Goal: Information Seeking & Learning: Learn about a topic

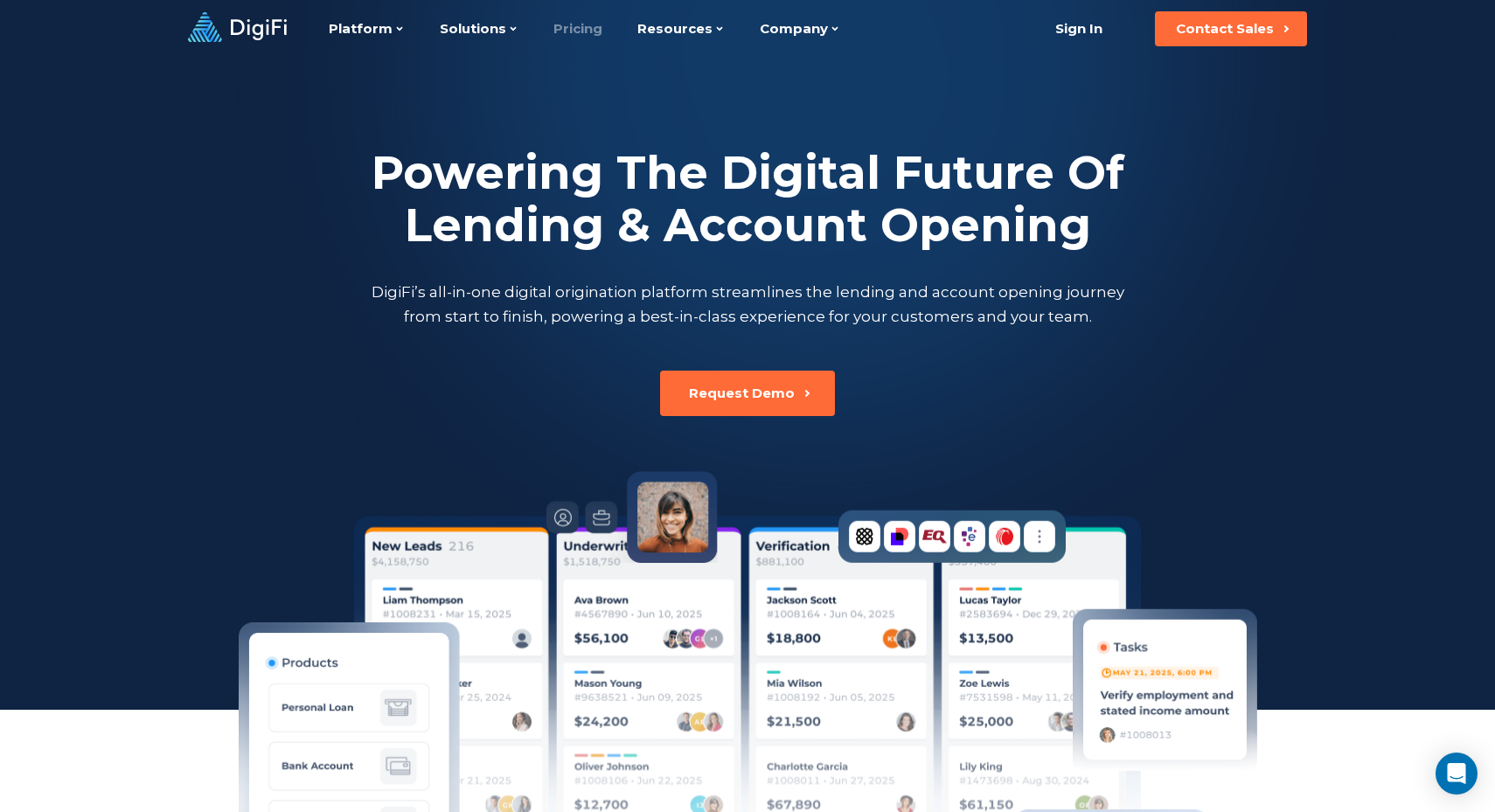
click at [569, 37] on link "Pricing" at bounding box center [578, 29] width 49 height 58
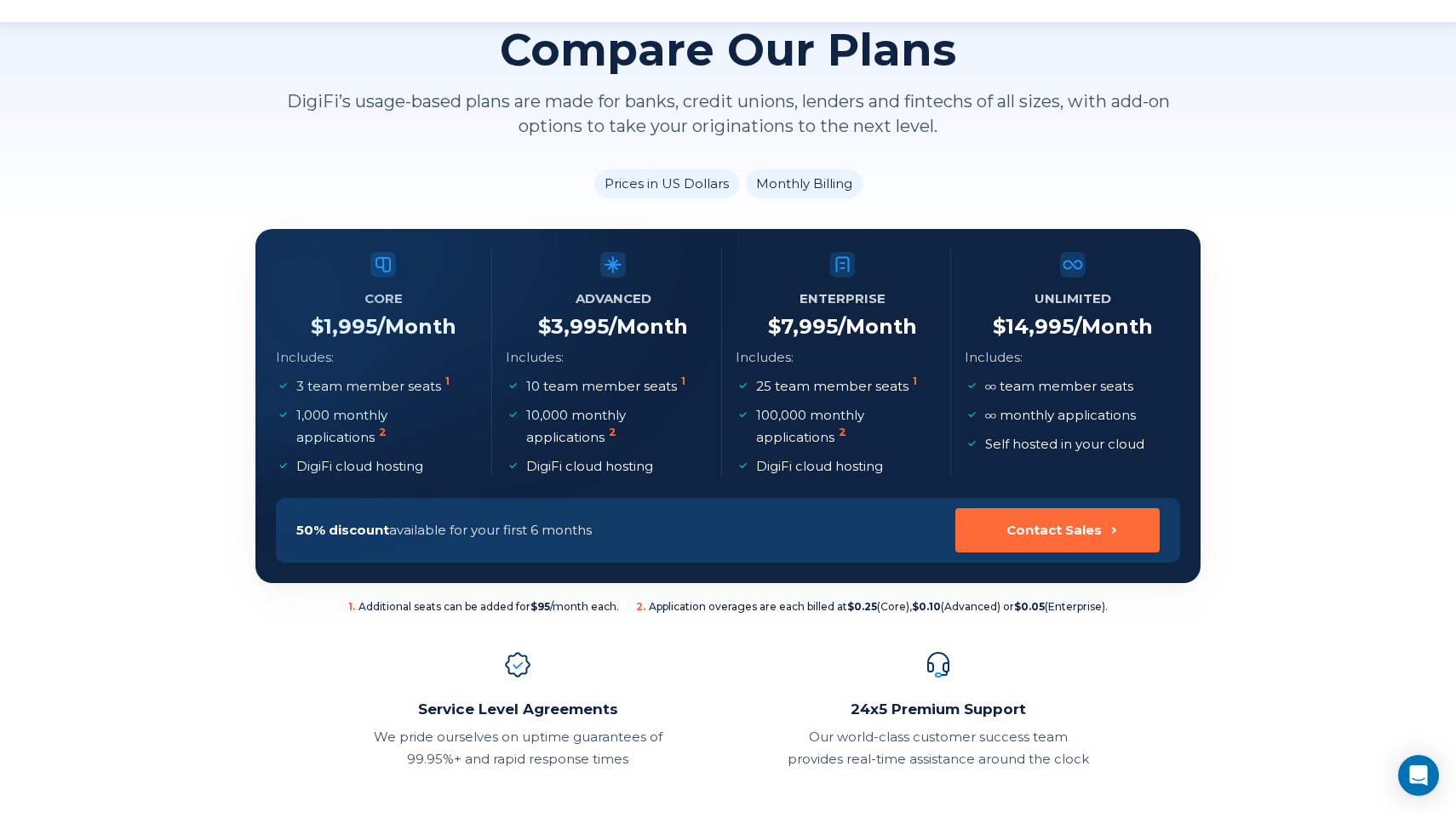
scroll to position [156, 0]
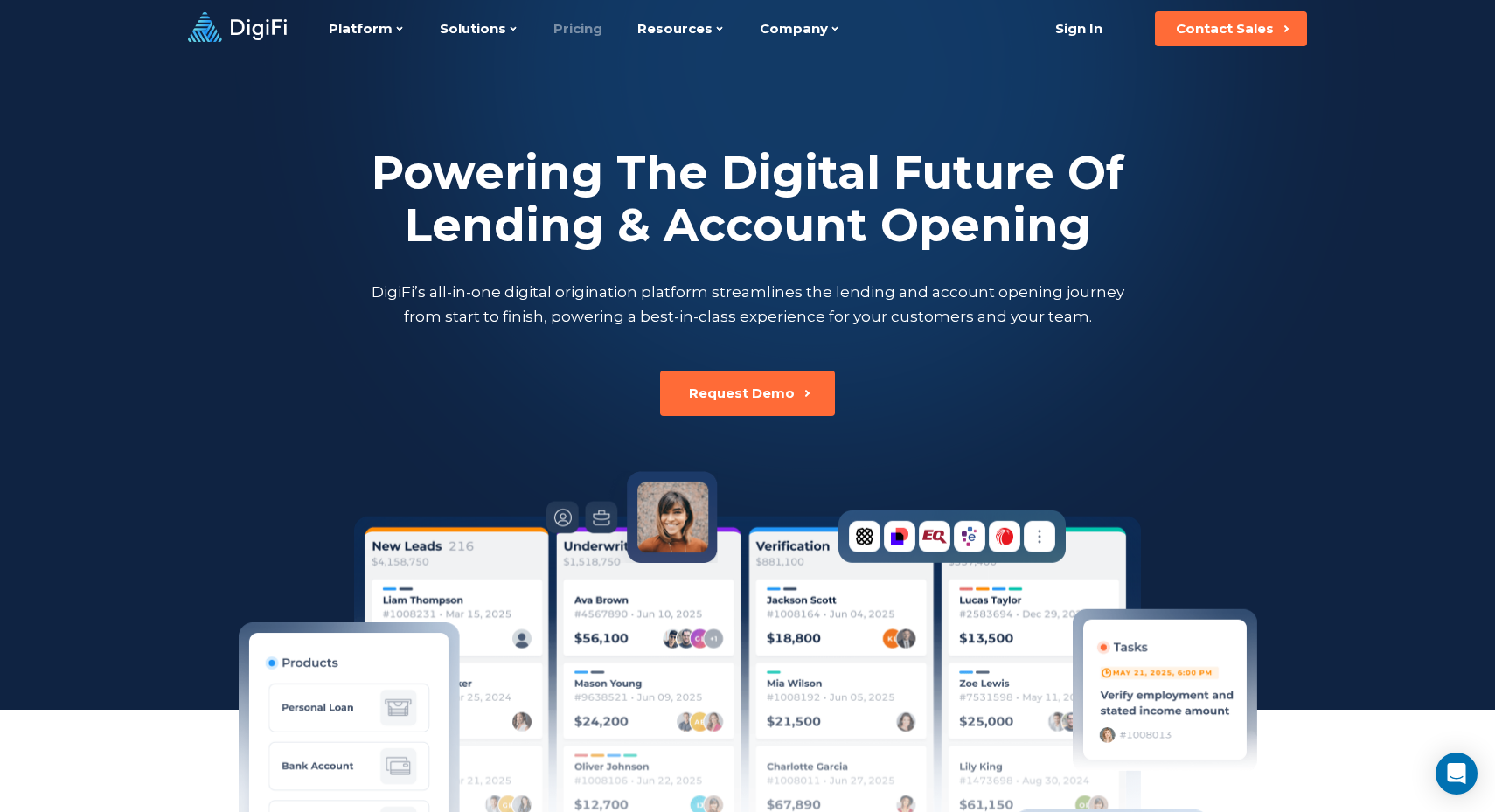
click at [585, 33] on link "Pricing" at bounding box center [578, 29] width 49 height 58
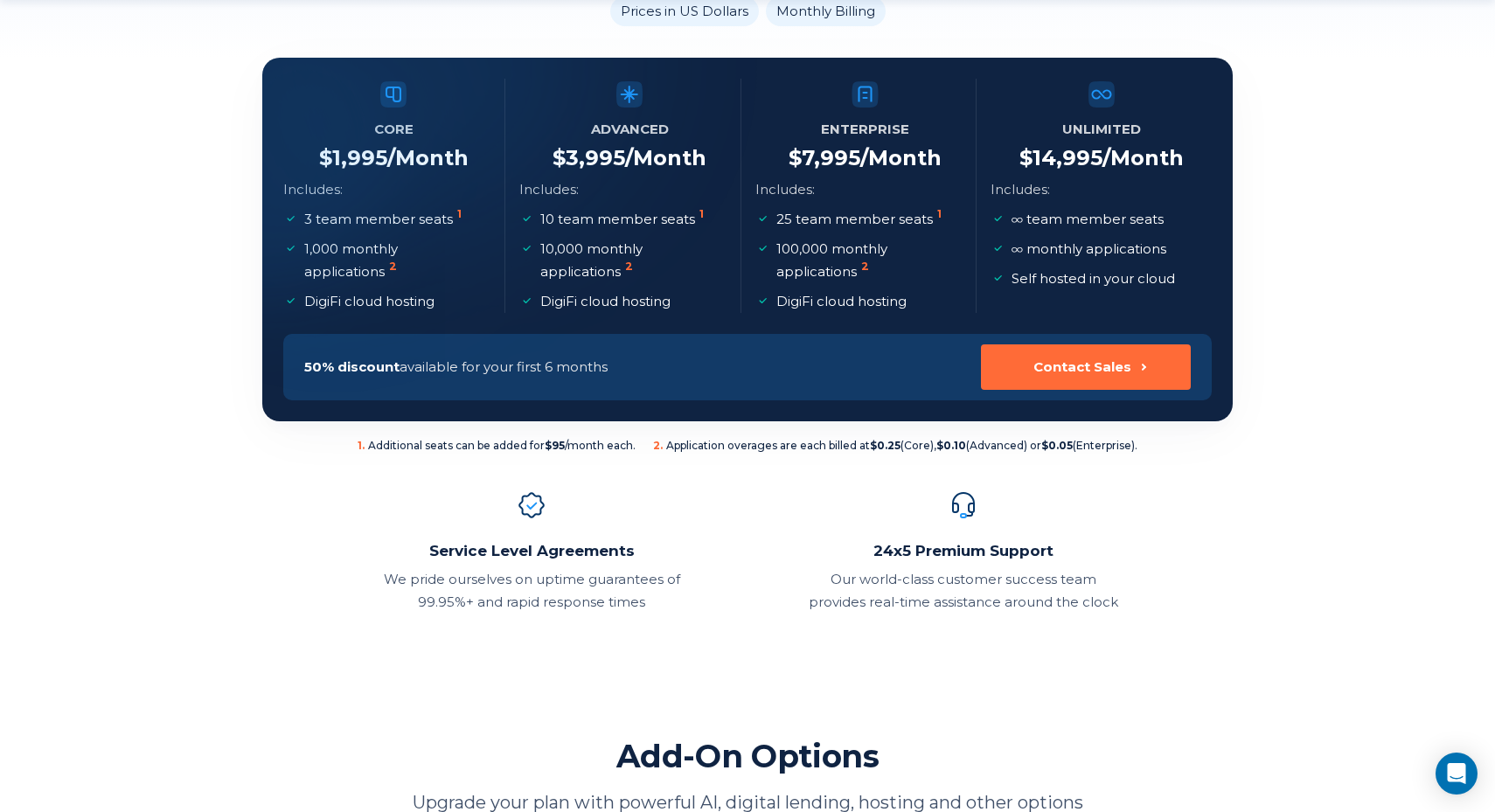
scroll to position [314, 0]
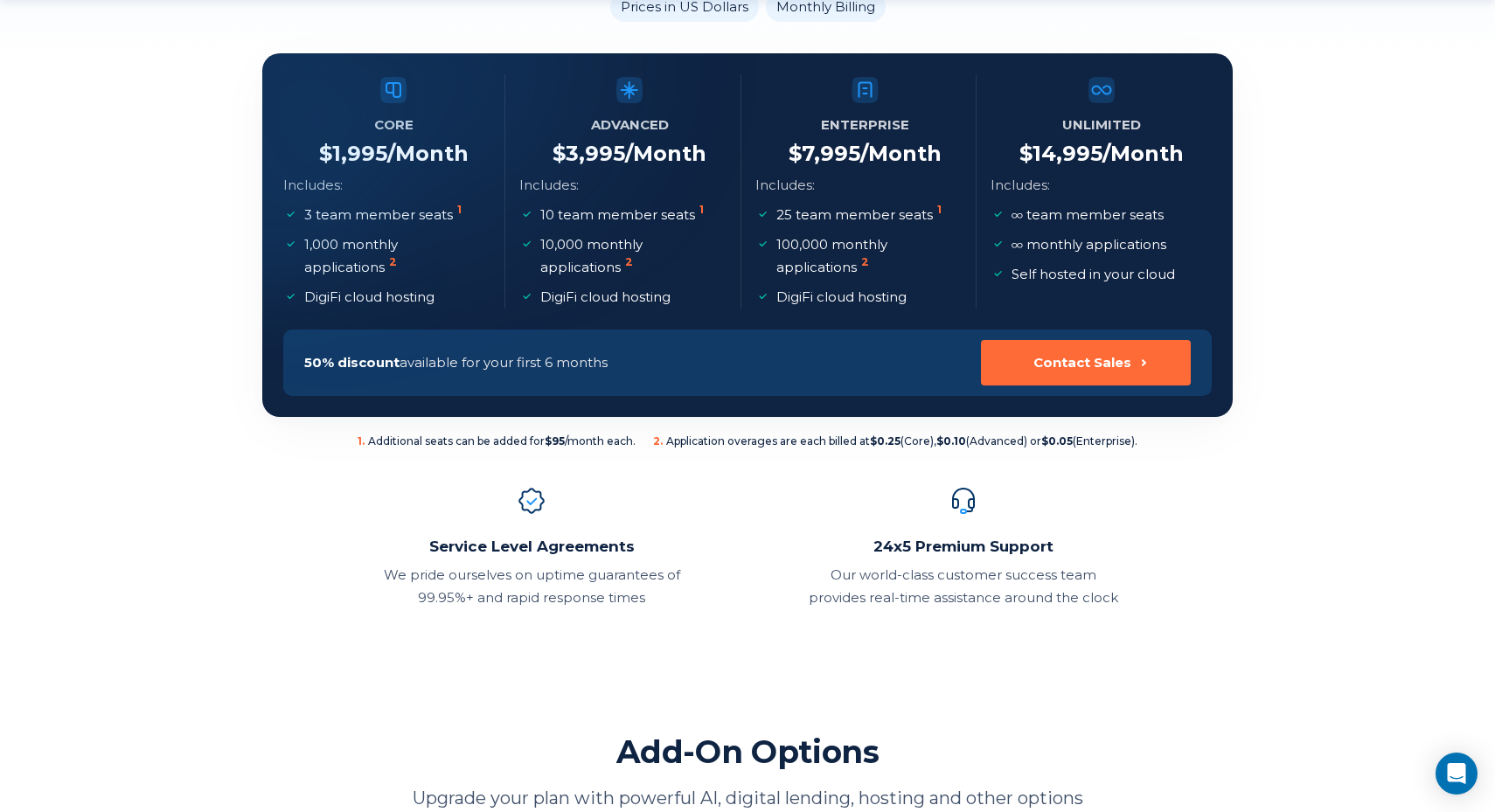
drag, startPoint x: 321, startPoint y: 153, endPoint x: 449, endPoint y: 151, distance: 128.0
click at [262, 54] on div at bounding box center [262, 54] width 0 height 0
click at [449, 151] on div at bounding box center [483, 56] width 334 height 344
drag, startPoint x: 309, startPoint y: 245, endPoint x: 341, endPoint y: 245, distance: 32.0
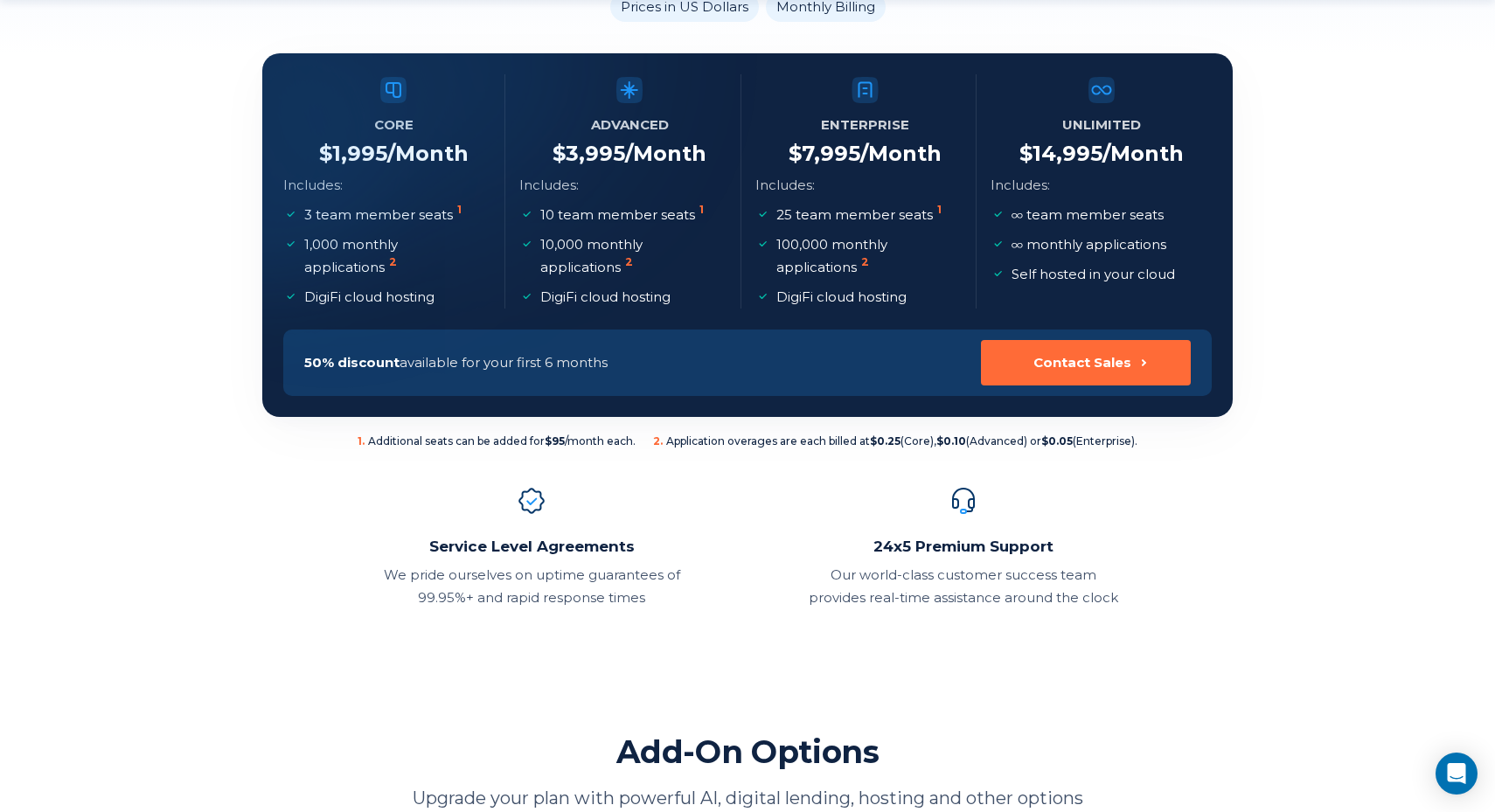
click at [341, 245] on div at bounding box center [238, 141] width 425 height 424
drag, startPoint x: 331, startPoint y: 150, endPoint x: 466, endPoint y: 150, distance: 135.0
click at [262, 54] on div at bounding box center [262, 54] width 0 height 0
click at [413, 153] on div at bounding box center [483, 56] width 334 height 344
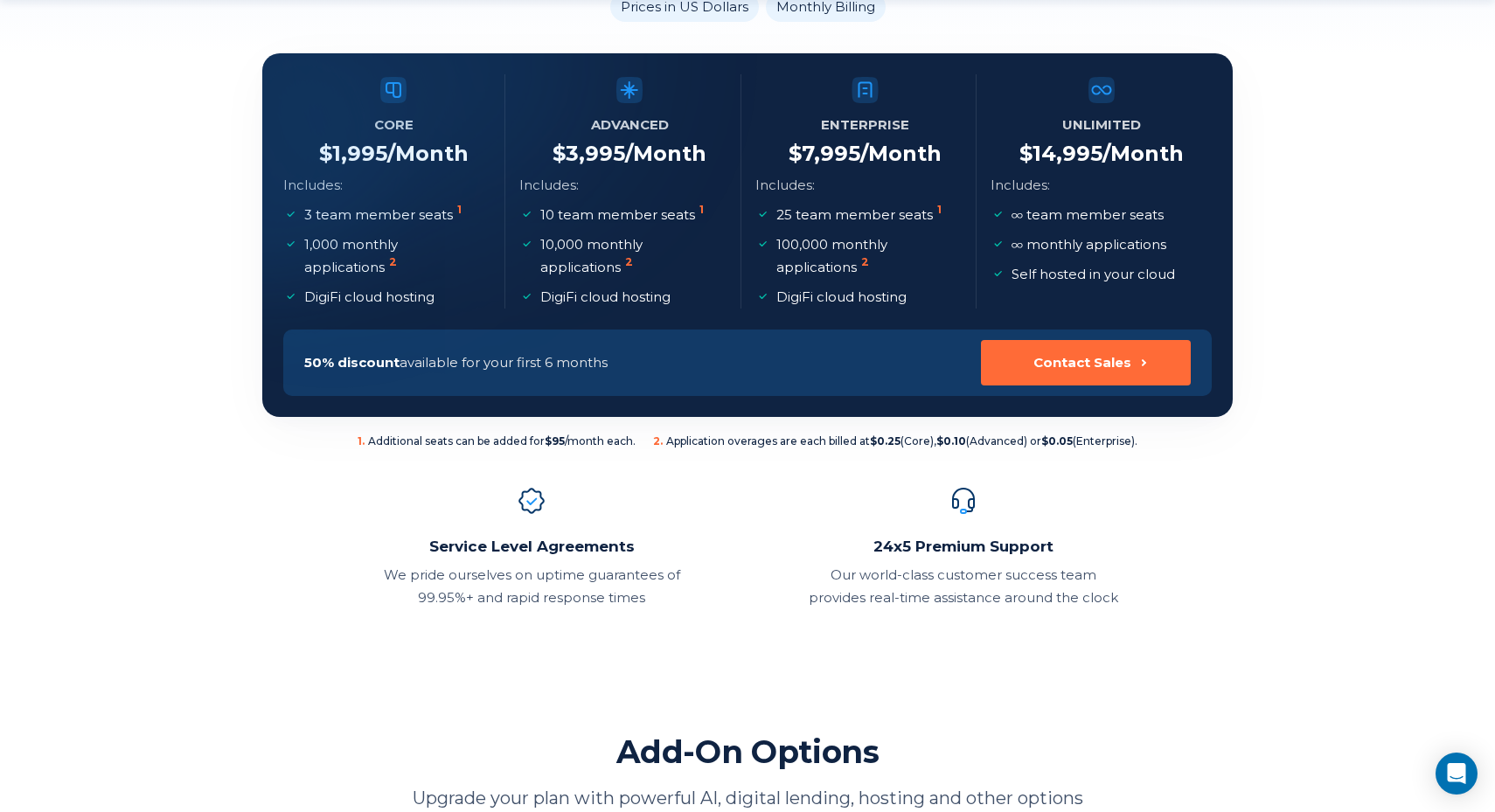
click at [413, 153] on div at bounding box center [483, 56] width 334 height 344
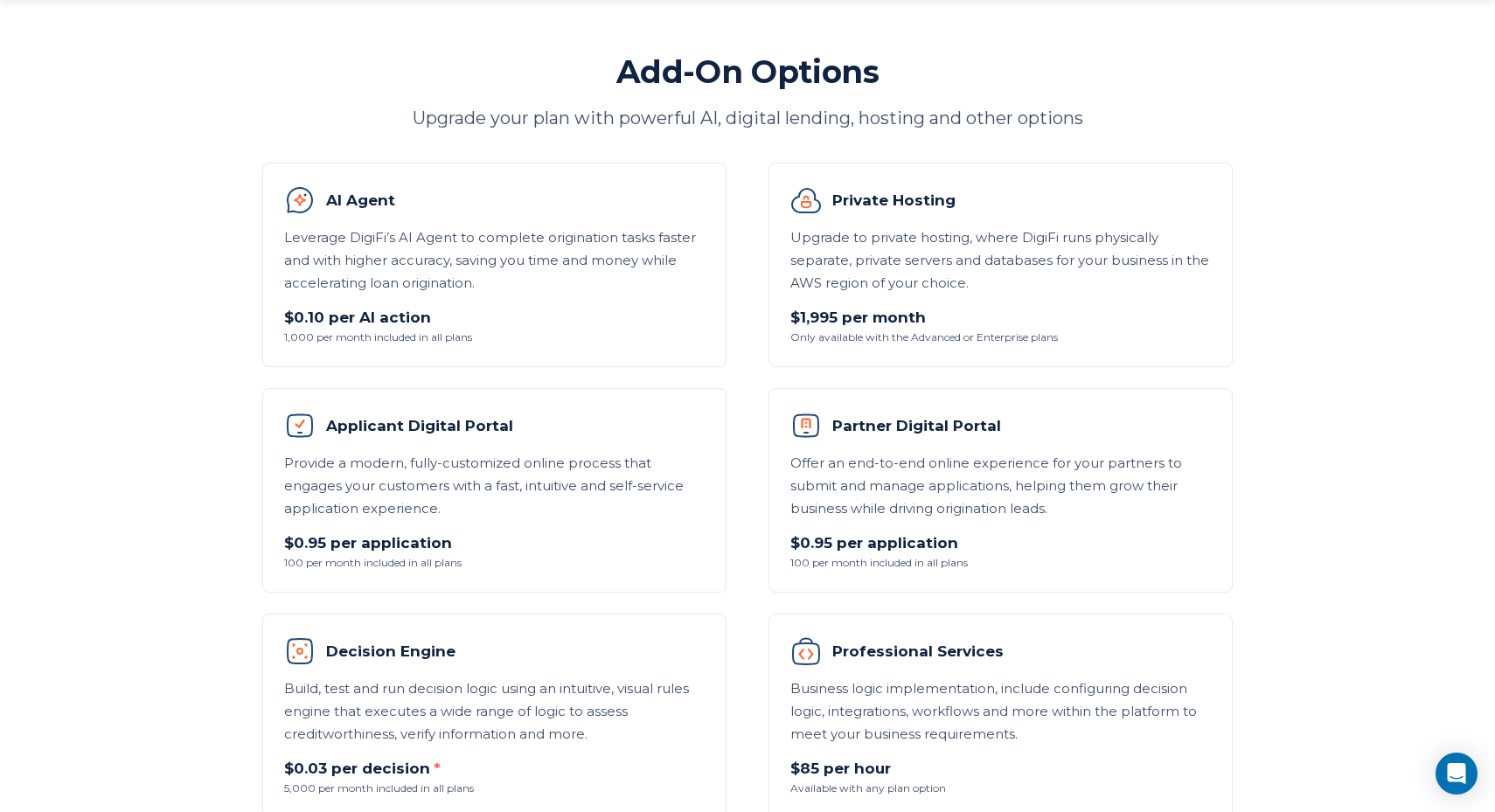
scroll to position [997, 0]
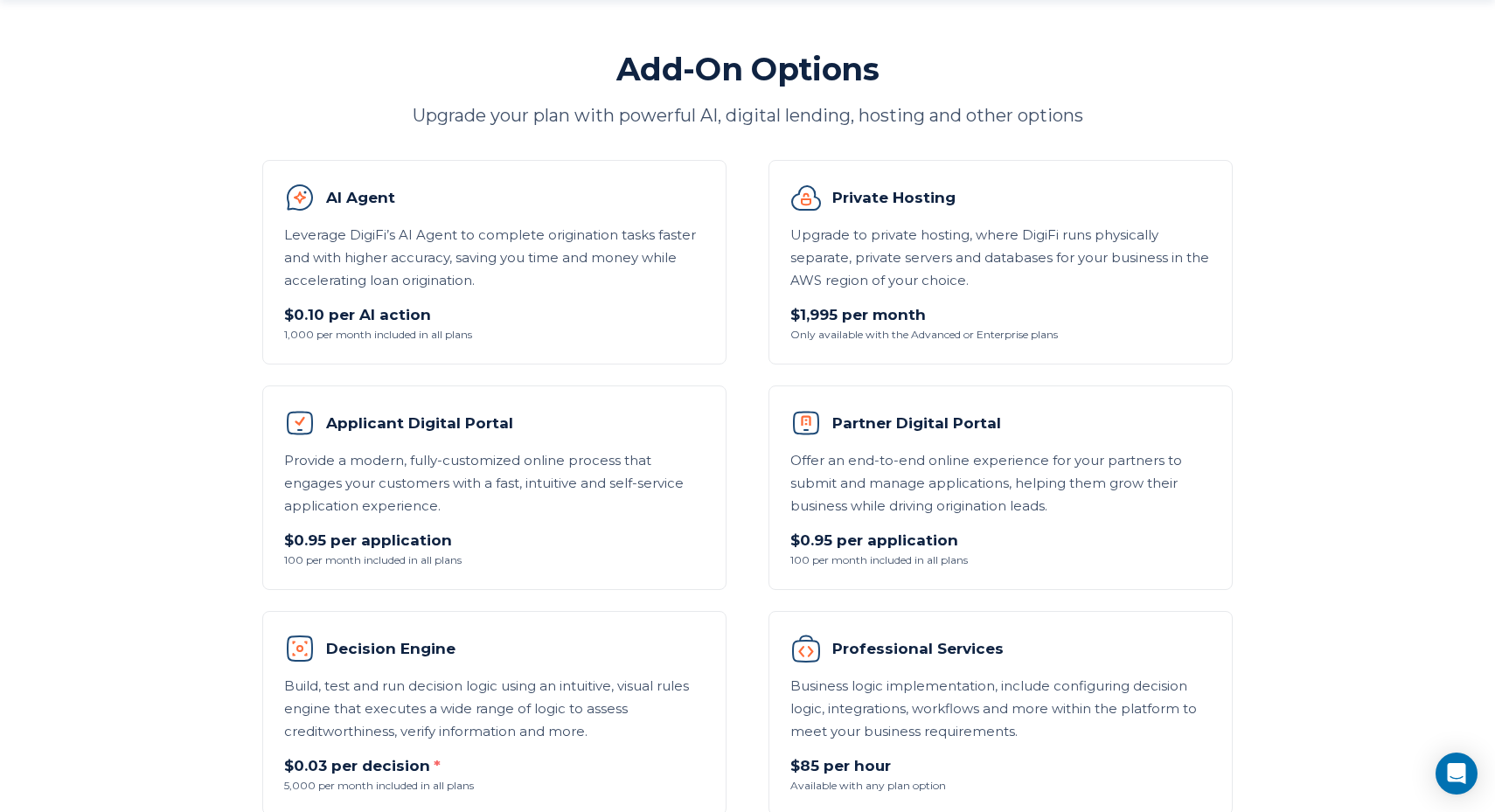
drag, startPoint x: 835, startPoint y: 193, endPoint x: 954, endPoint y: 198, distance: 119.1
click at [955, 198] on h3 "Private Hosting" at bounding box center [1000, 198] width 421 height 32
click at [940, 198] on h3 "Private Hosting" at bounding box center [1000, 198] width 421 height 32
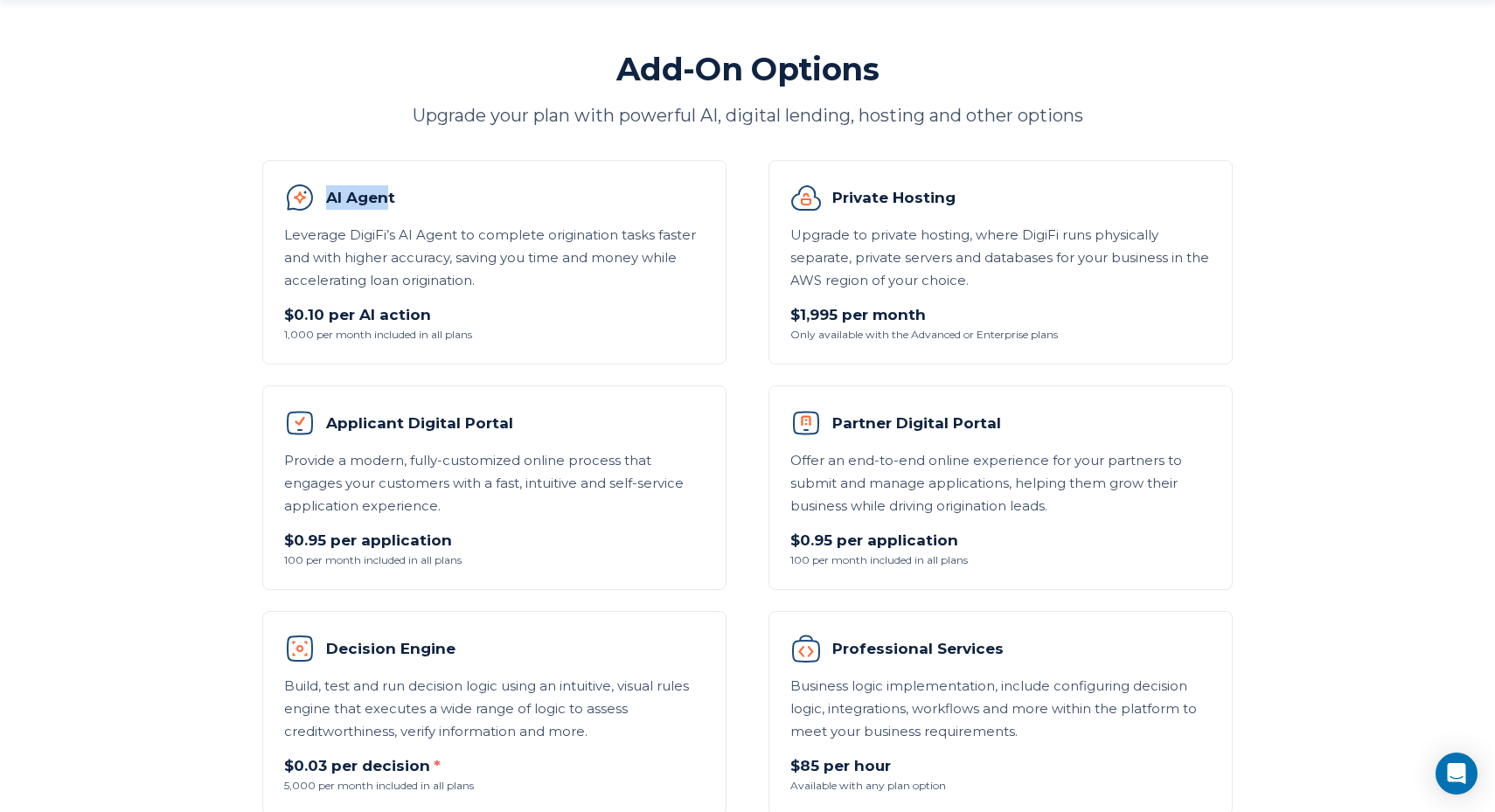
drag, startPoint x: 330, startPoint y: 198, endPoint x: 387, endPoint y: 197, distance: 57.0
click at [387, 197] on h3 "AI Agent" at bounding box center [494, 198] width 421 height 32
drag, startPoint x: 279, startPoint y: 334, endPoint x: 317, endPoint y: 334, distance: 38.0
click at [317, 334] on li "AI Agent Leverage DigiFi’s AI Agent to complete origination tasks faster and wi…" at bounding box center [494, 262] width 464 height 205
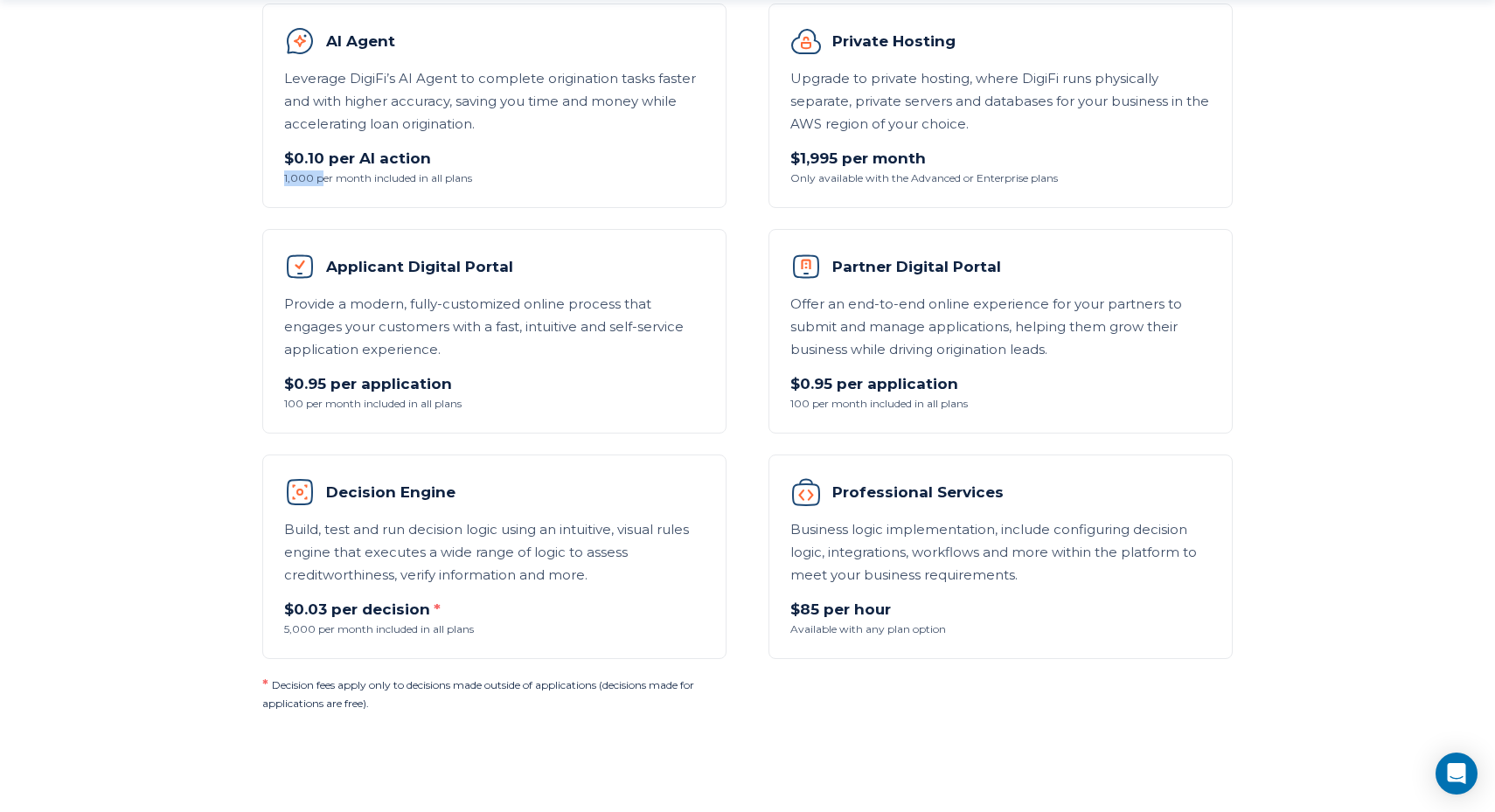
scroll to position [1151, 0]
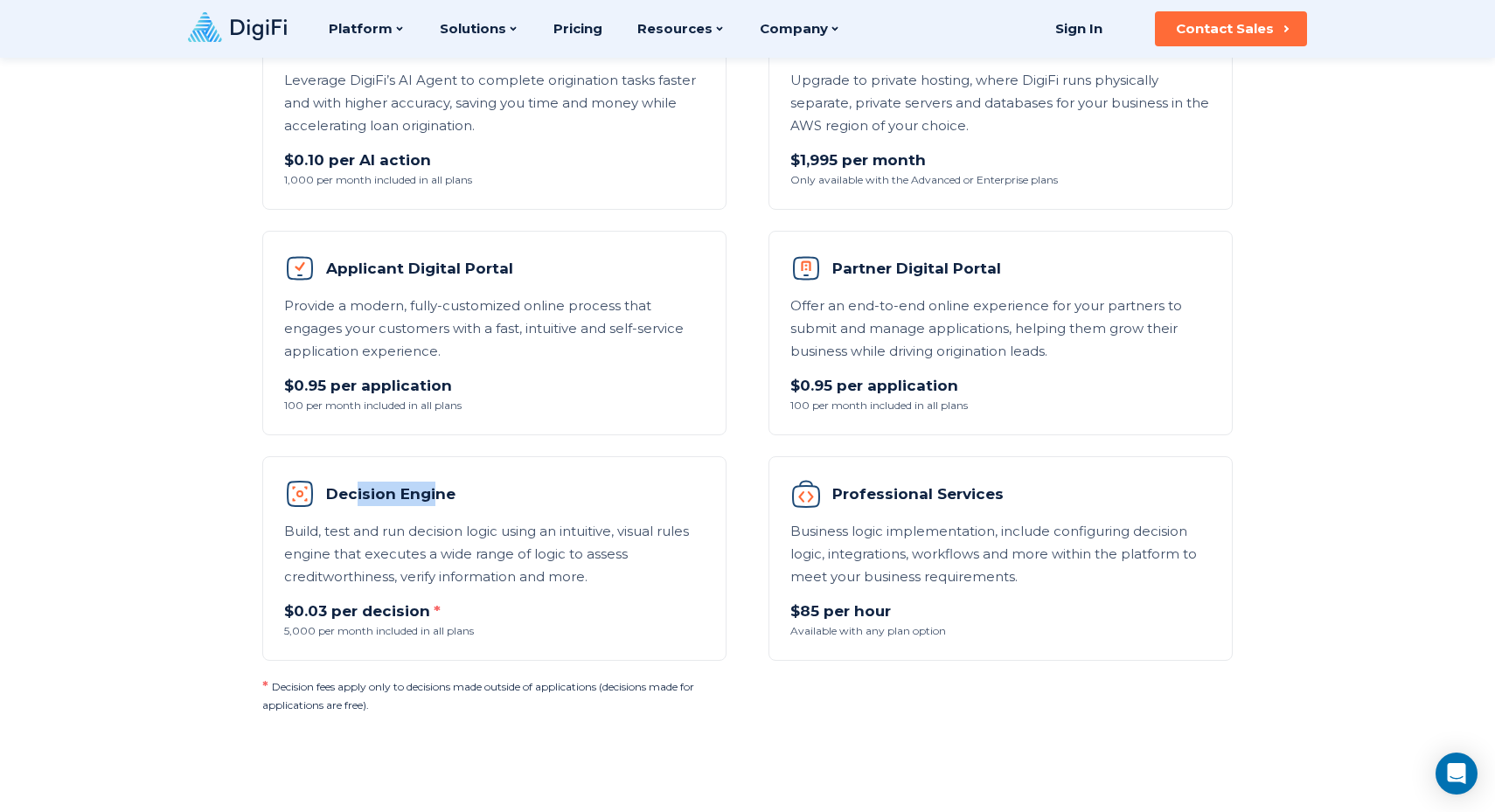
drag, startPoint x: 353, startPoint y: 498, endPoint x: 435, endPoint y: 498, distance: 82.0
click at [435, 498] on h3 "Decision Engine" at bounding box center [494, 494] width 421 height 32
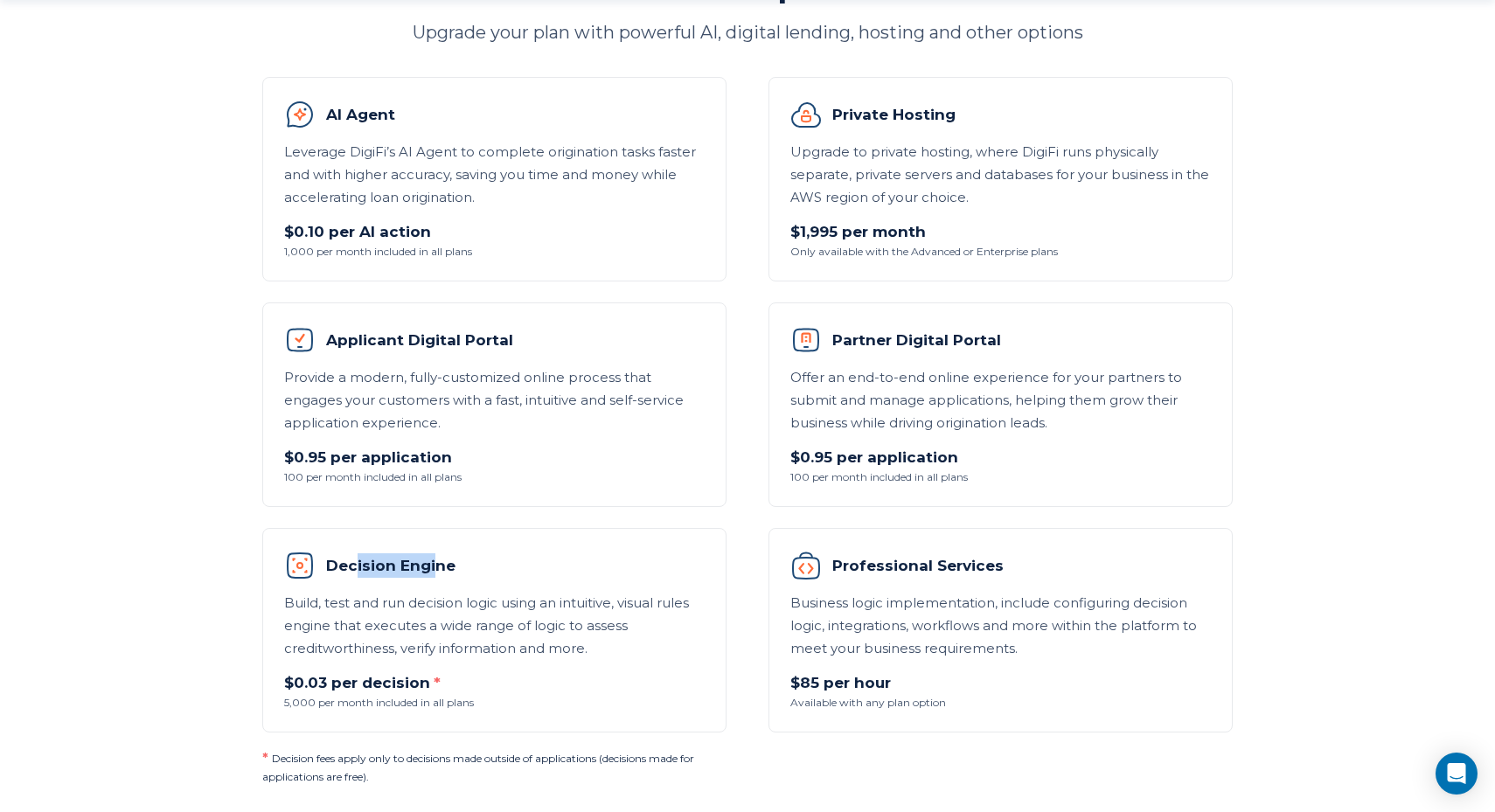
scroll to position [1081, 0]
click at [177, 506] on section "Compare Our Plans DigiFi’s usage-based plans are made for banks, credit unions,…" at bounding box center [747, 185] width 1495 height 2533
drag, startPoint x: 338, startPoint y: 332, endPoint x: 440, endPoint y: 330, distance: 102.0
click at [440, 330] on h3 "Applicant Digital Portal" at bounding box center [494, 339] width 421 height 32
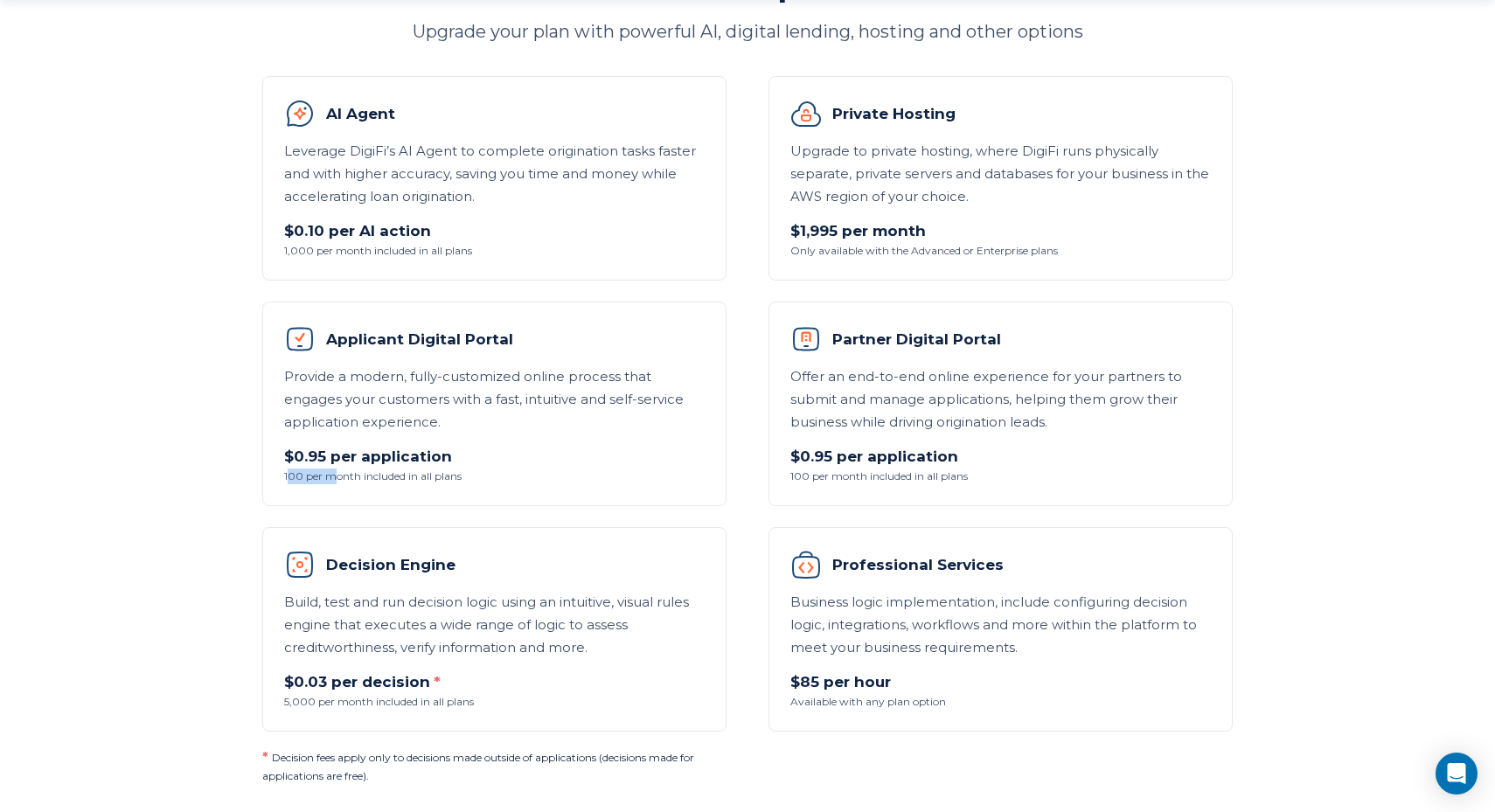
drag, startPoint x: 288, startPoint y: 475, endPoint x: 336, endPoint y: 475, distance: 48.0
click at [336, 475] on span "100 per month included in all plans" at bounding box center [494, 476] width 421 height 16
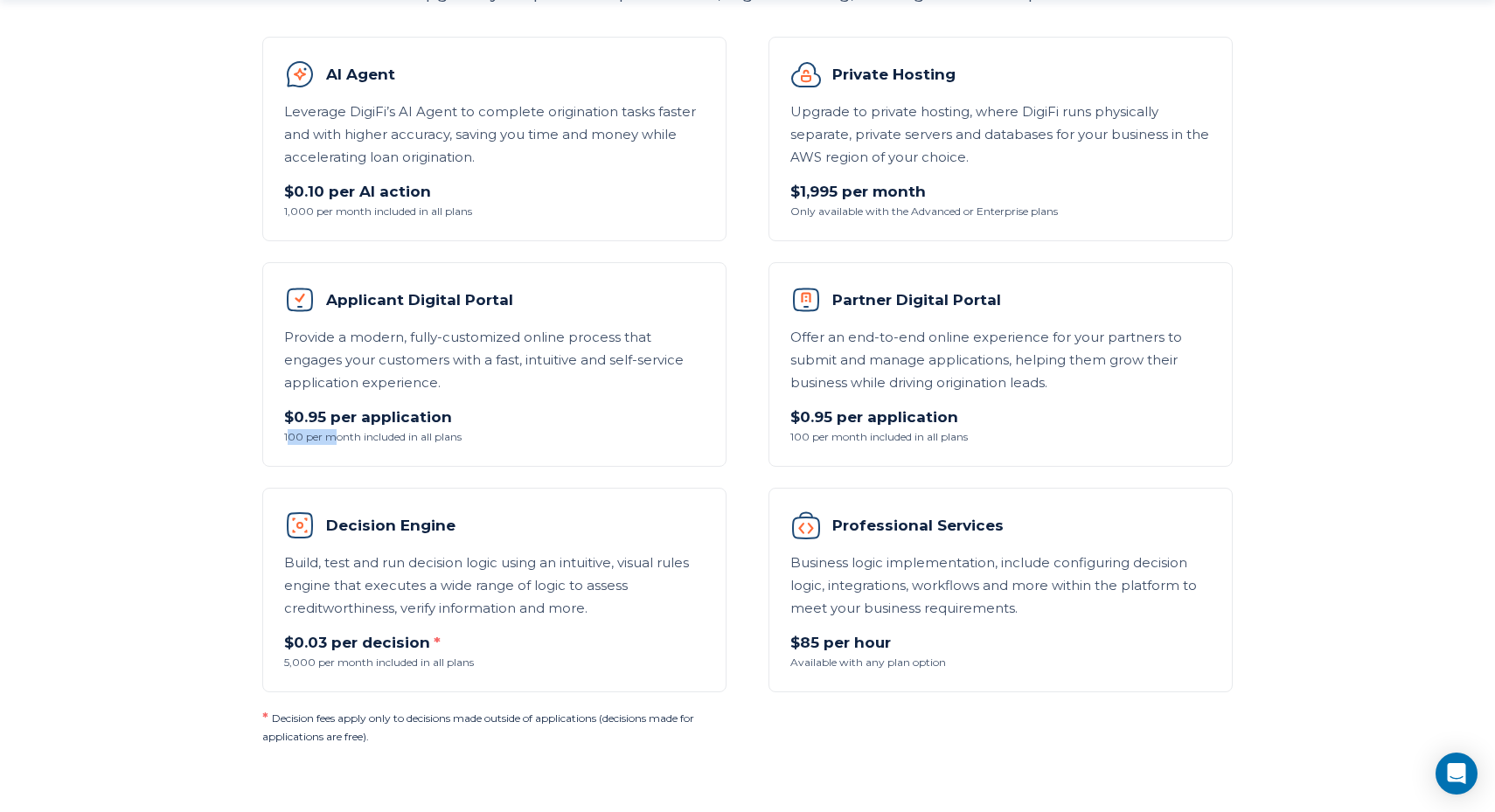
scroll to position [1120, 0]
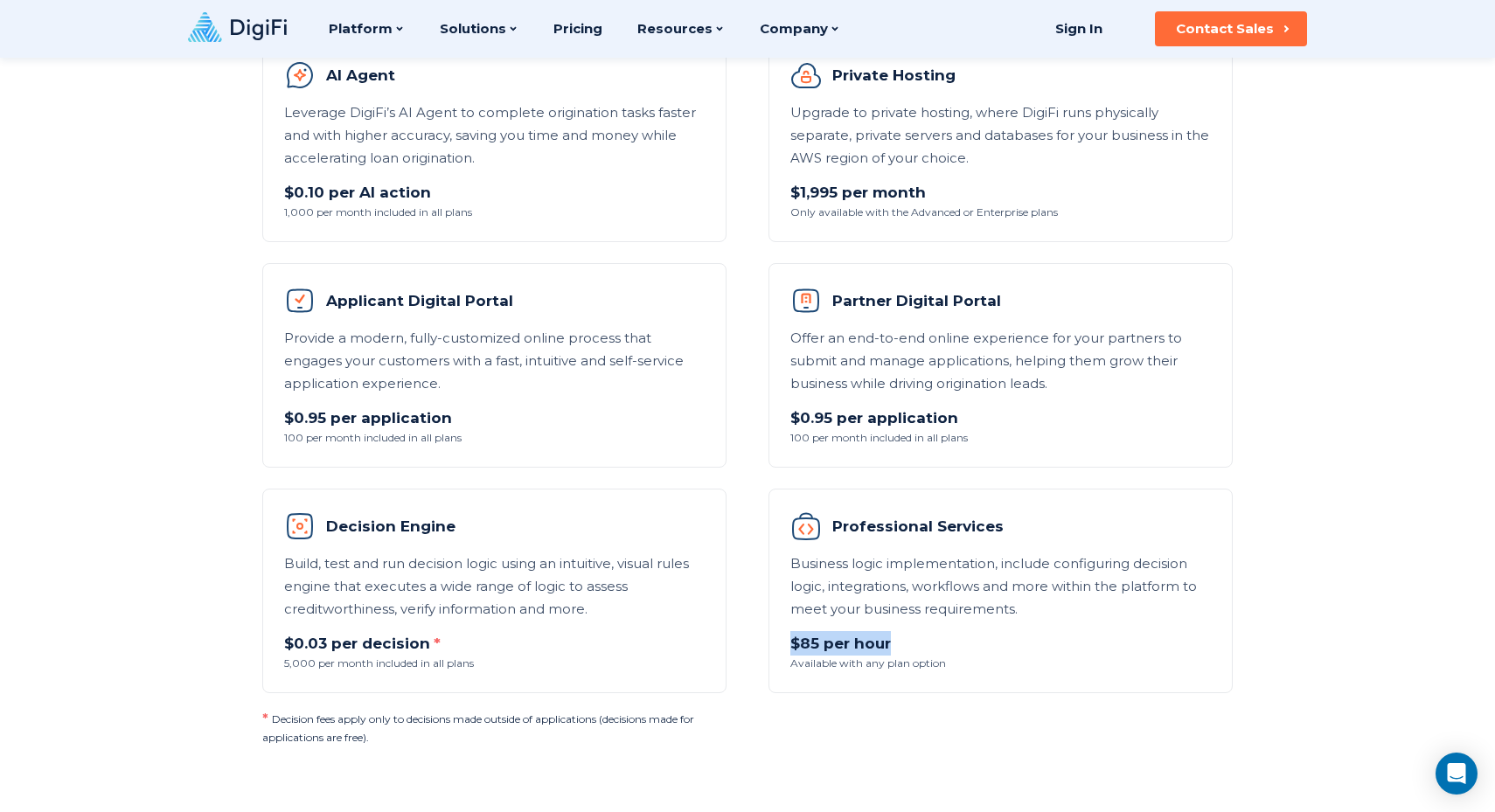
drag, startPoint x: 789, startPoint y: 638, endPoint x: 904, endPoint y: 643, distance: 115.1
click at [904, 643] on li "Professional Services Business logic implementation, include configuring decisi…" at bounding box center [1001, 591] width 464 height 205
